Goal: Communication & Community: Answer question/provide support

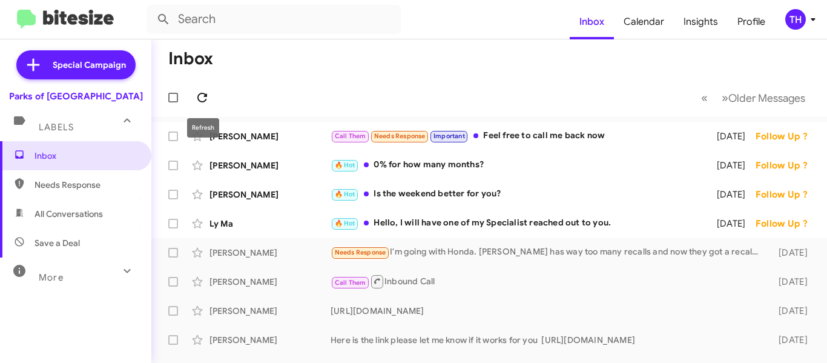
click at [201, 102] on icon at bounding box center [202, 98] width 10 height 10
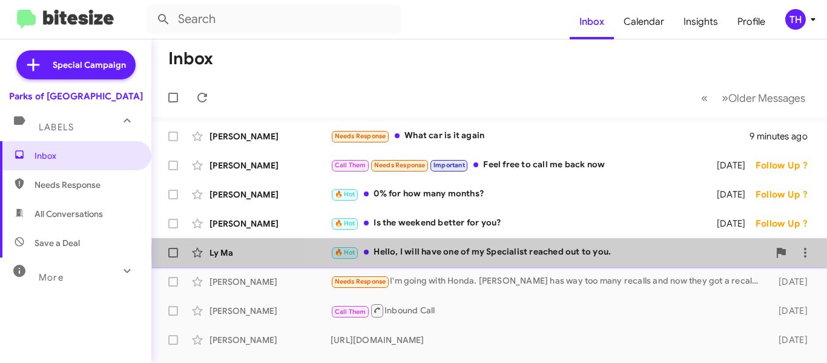
click at [574, 253] on div "🔥 Hot Hello, I will have one of my Specialist reached out to you." at bounding box center [550, 252] width 438 height 14
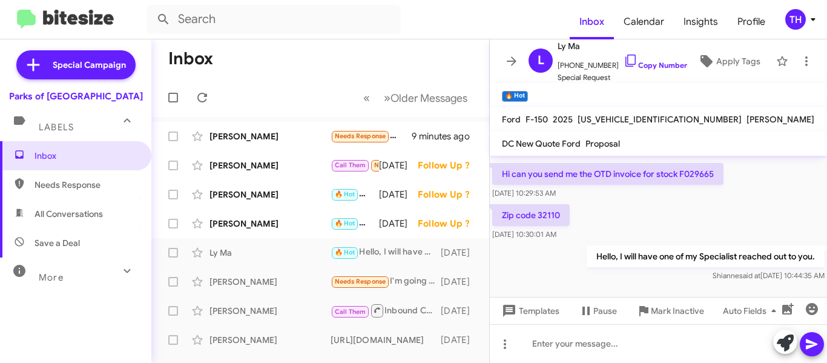
scroll to position [182, 0]
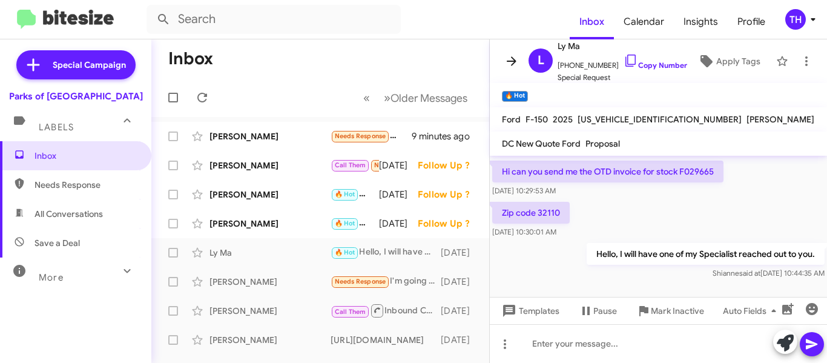
click at [517, 64] on icon at bounding box center [511, 61] width 15 height 15
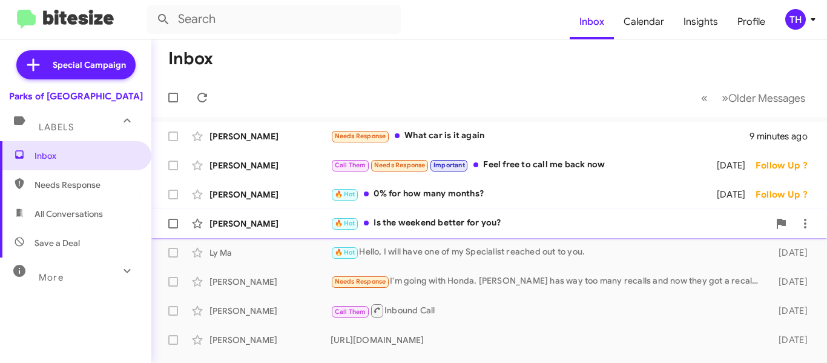
click at [534, 226] on div "🔥 Hot Is the weekend better for you?" at bounding box center [550, 223] width 438 height 14
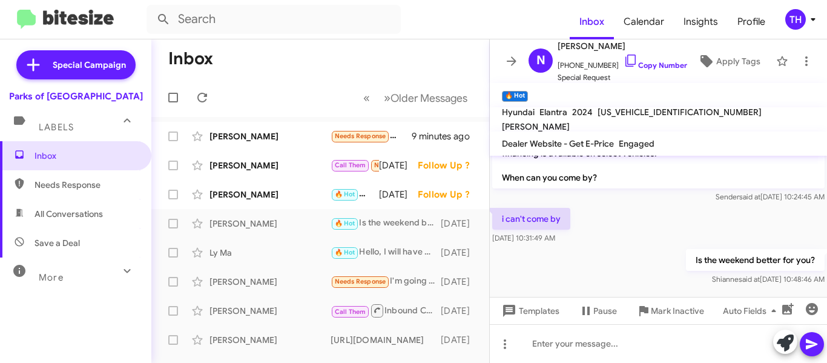
scroll to position [206, 0]
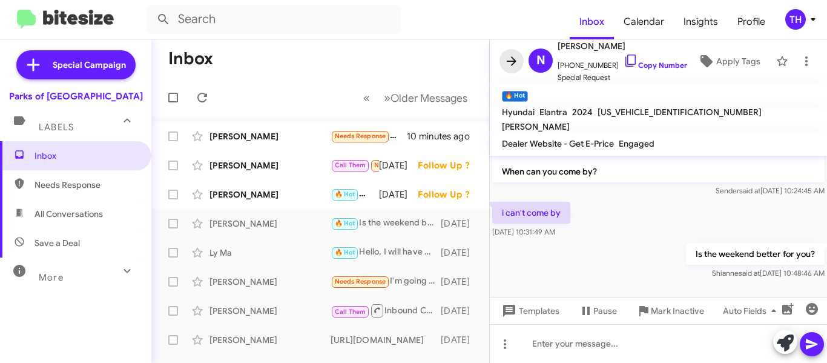
click at [514, 67] on icon at bounding box center [511, 61] width 15 height 15
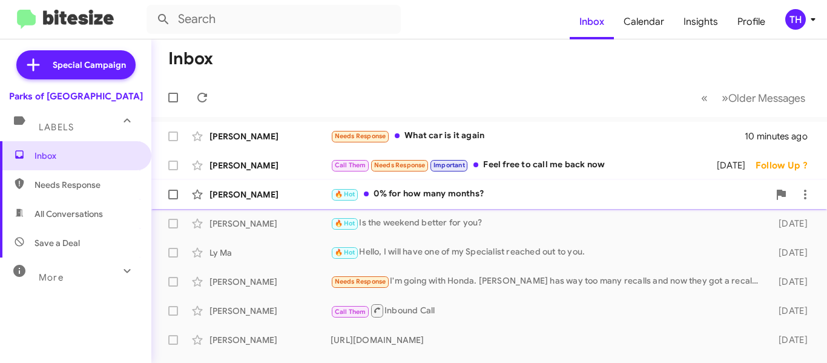
click at [541, 203] on div "[PERSON_NAME] 🔥 Hot 0% for how many months? [DATE] Follow Up ?" at bounding box center [489, 194] width 657 height 24
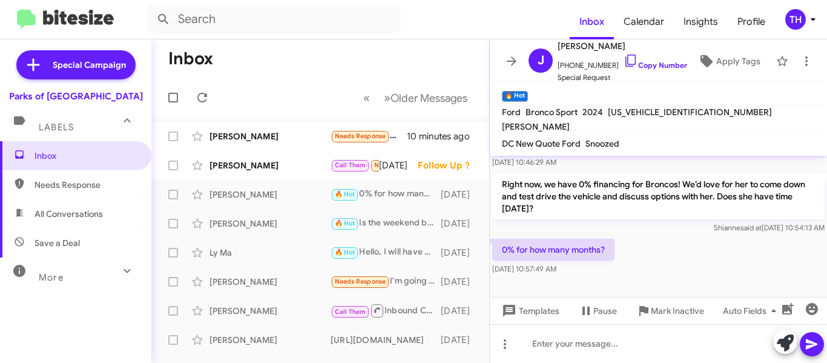
scroll to position [414, 0]
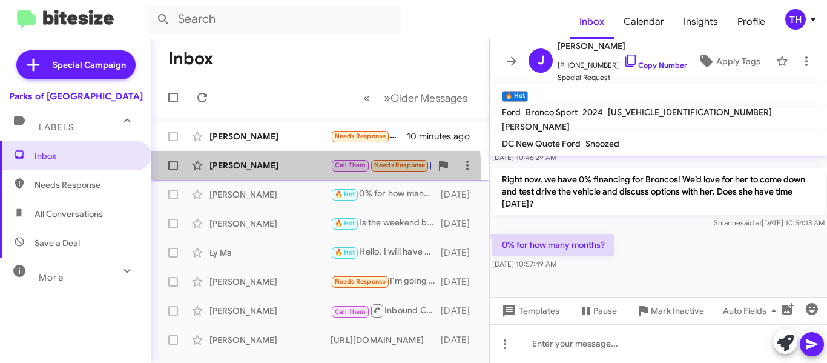
click at [313, 172] on div "[PERSON_NAME] Call Them Needs Response Important Feel free to call me back now …" at bounding box center [320, 165] width 319 height 24
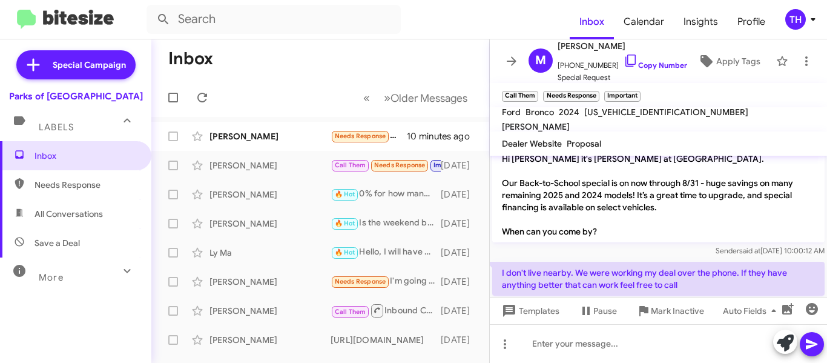
scroll to position [239, 0]
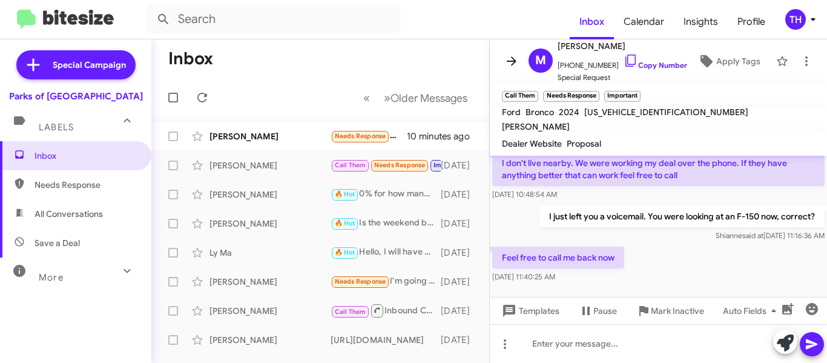
click at [511, 64] on icon at bounding box center [511, 61] width 15 height 15
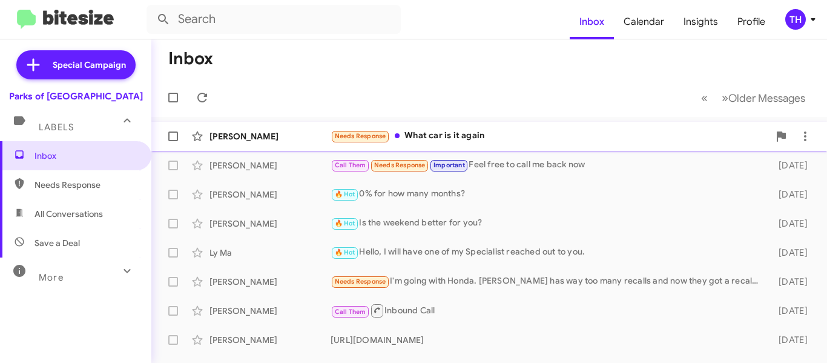
click at [312, 145] on div "[PERSON_NAME] Needs Response What car is it again 10 minutes ago" at bounding box center [489, 136] width 657 height 24
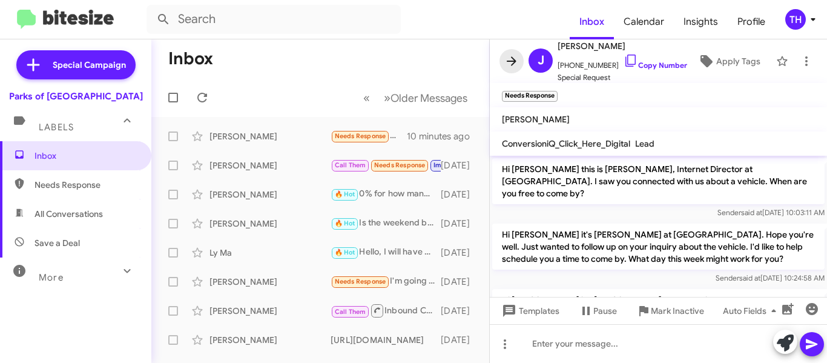
click at [511, 59] on icon at bounding box center [511, 61] width 15 height 15
